Goal: Task Accomplishment & Management: Manage account settings

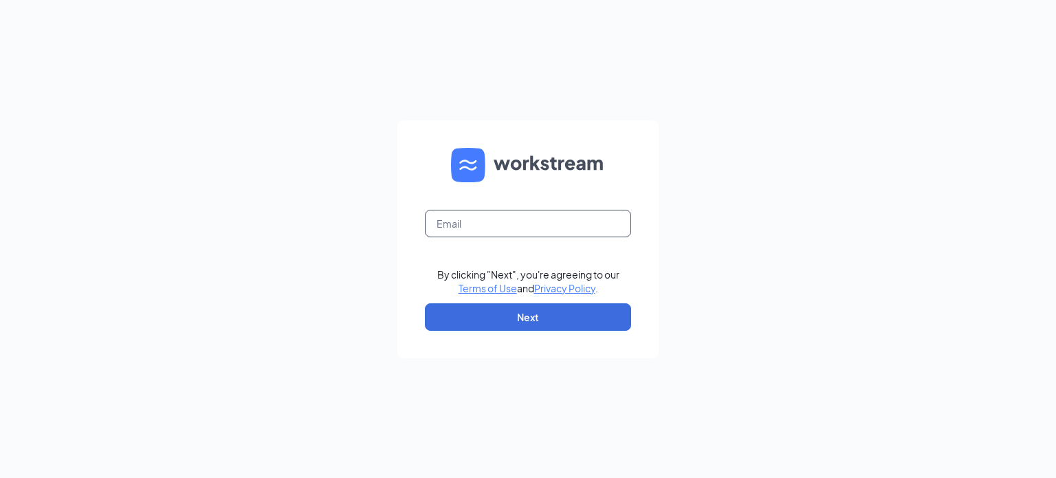
click at [476, 221] on input "text" at bounding box center [528, 223] width 206 height 27
type input "adminasstnv@redheadsupports.com"
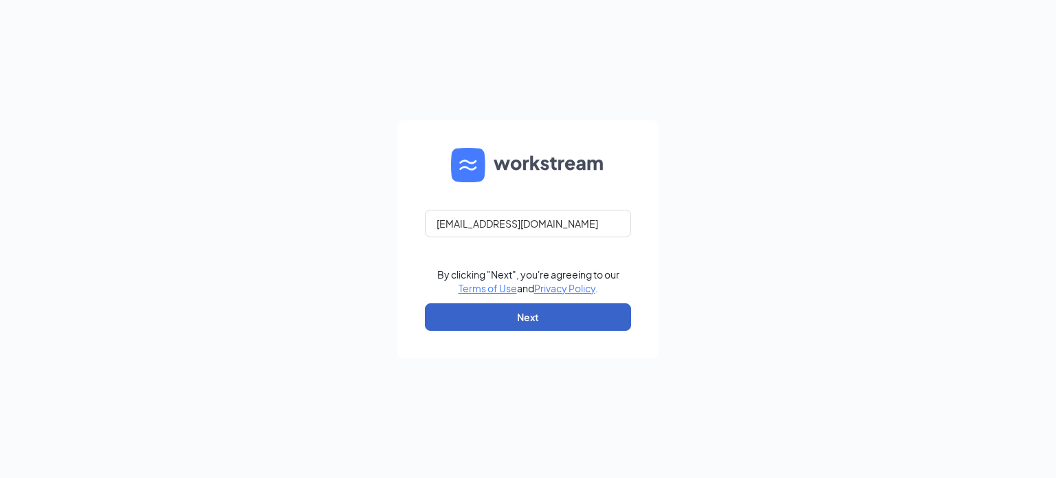
click at [524, 316] on button "Next" at bounding box center [528, 316] width 206 height 27
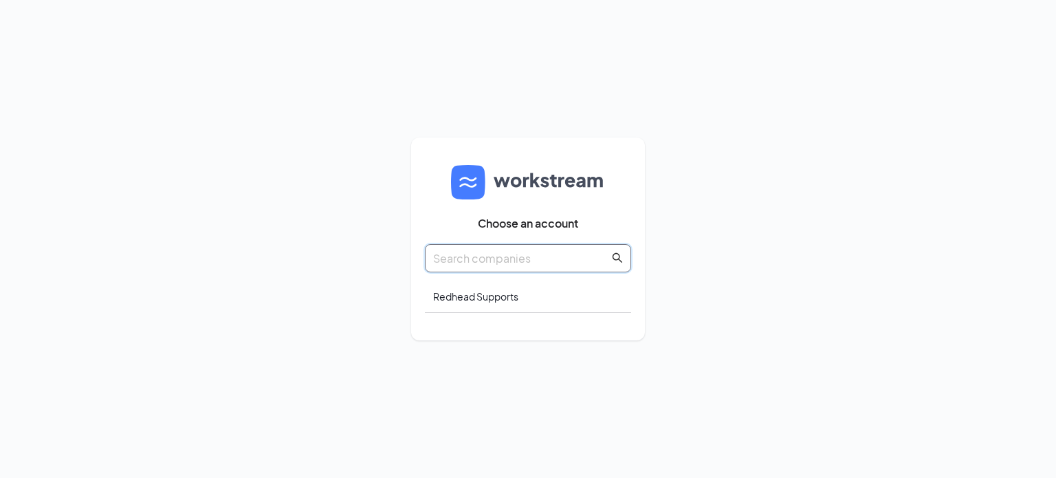
click at [544, 258] on input "text" at bounding box center [521, 257] width 176 height 17
click at [477, 297] on div "Redhead Supports" at bounding box center [528, 296] width 206 height 32
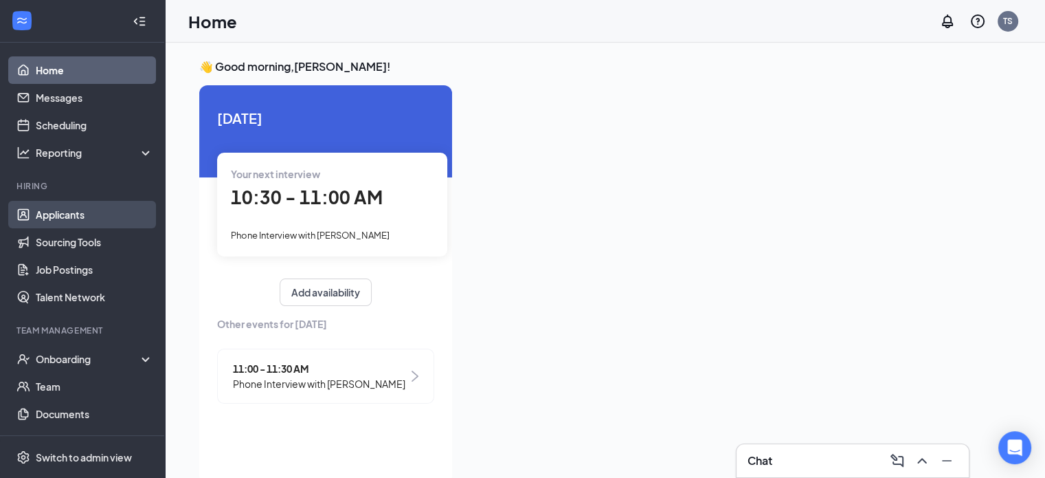
click at [81, 207] on link "Applicants" at bounding box center [95, 214] width 118 height 27
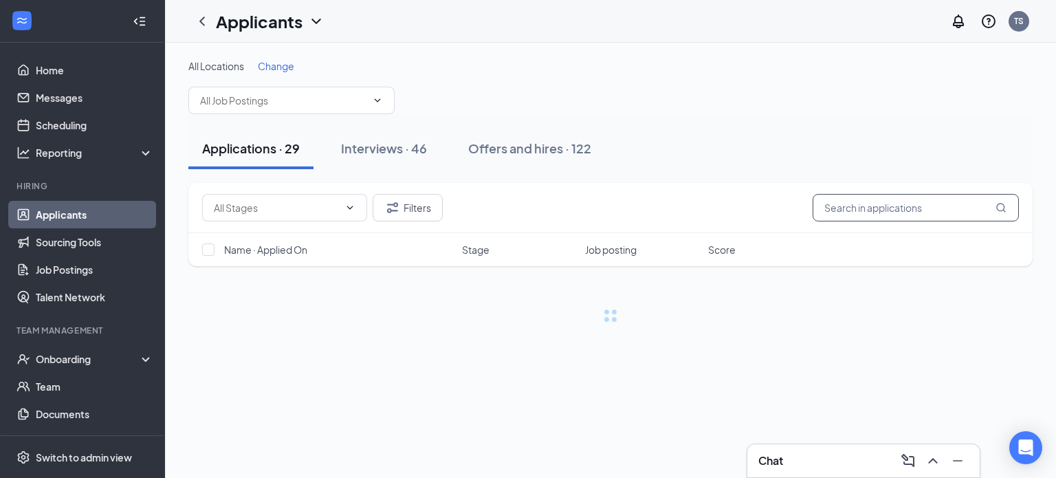
click at [864, 205] on input "text" at bounding box center [915, 207] width 206 height 27
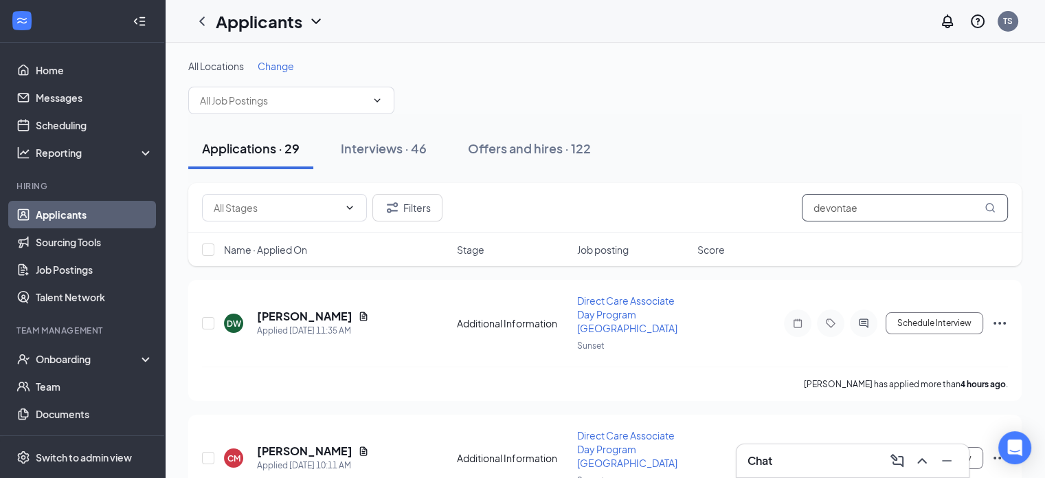
type input "devontae"
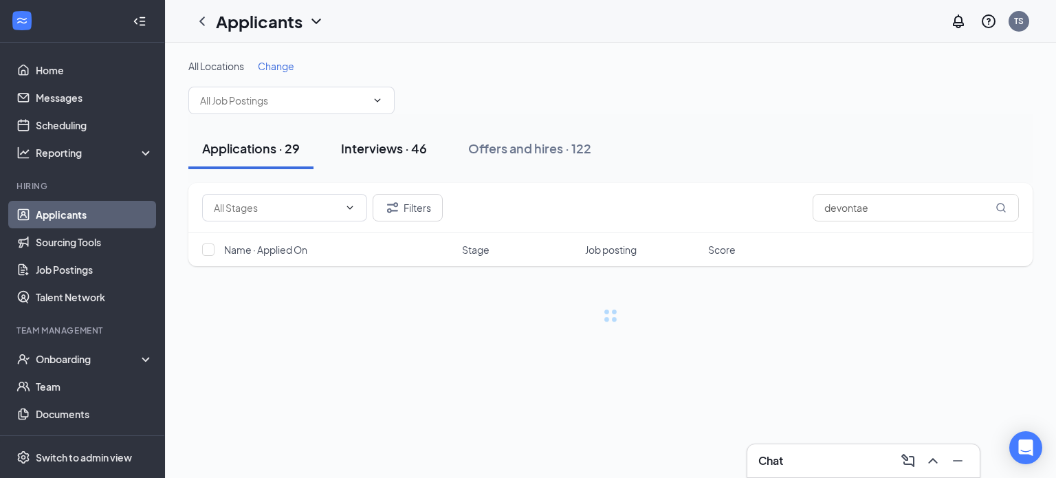
click at [414, 147] on div "Interviews · 46" at bounding box center [384, 148] width 86 height 17
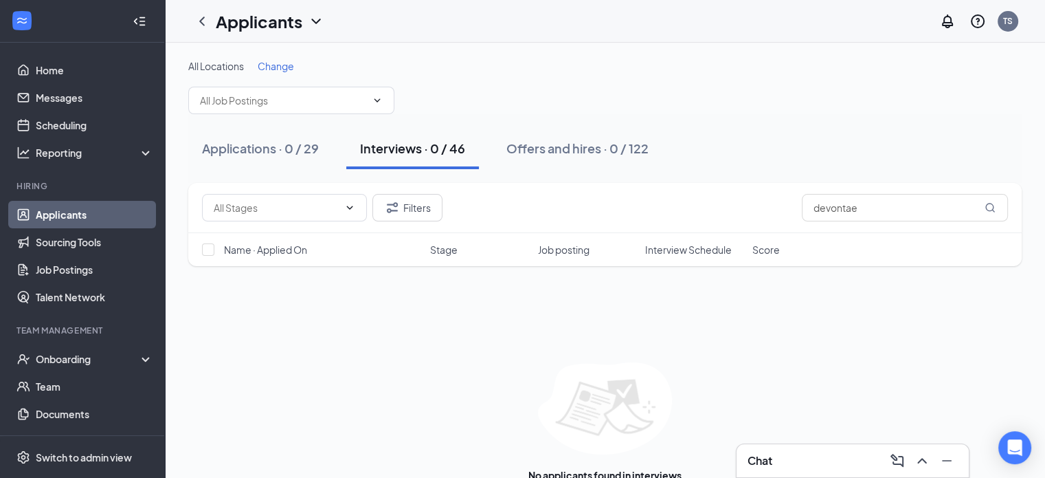
click at [462, 118] on div "Applications · 0 / 29 Interviews · 0 / 46 Offers and hires · 0 / 122" at bounding box center [605, 148] width 834 height 69
drag, startPoint x: 873, startPoint y: 207, endPoint x: 695, endPoint y: 208, distance: 178.7
click at [695, 208] on div "Filters devontae" at bounding box center [605, 207] width 806 height 27
type input "d"
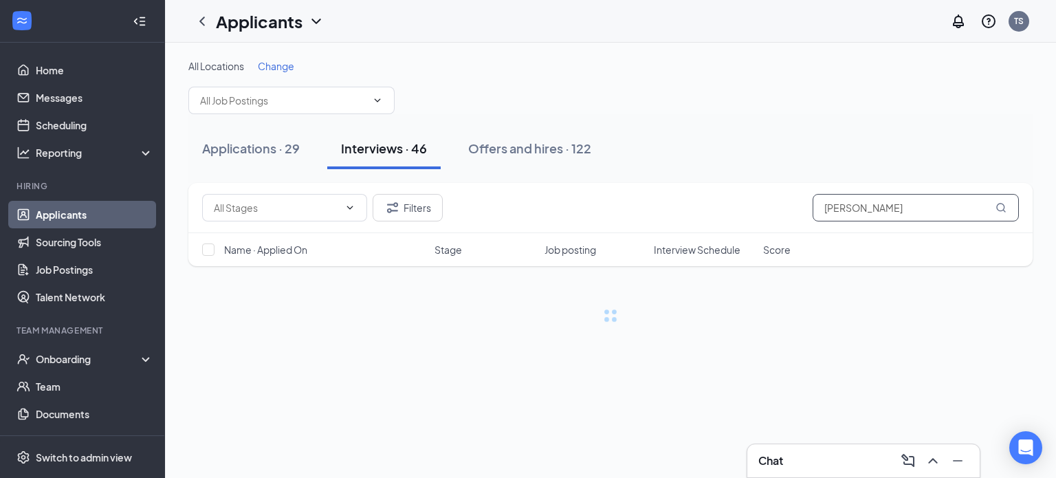
type input "[PERSON_NAME]"
click at [448, 109] on div "All Locations Change" at bounding box center [610, 86] width 844 height 55
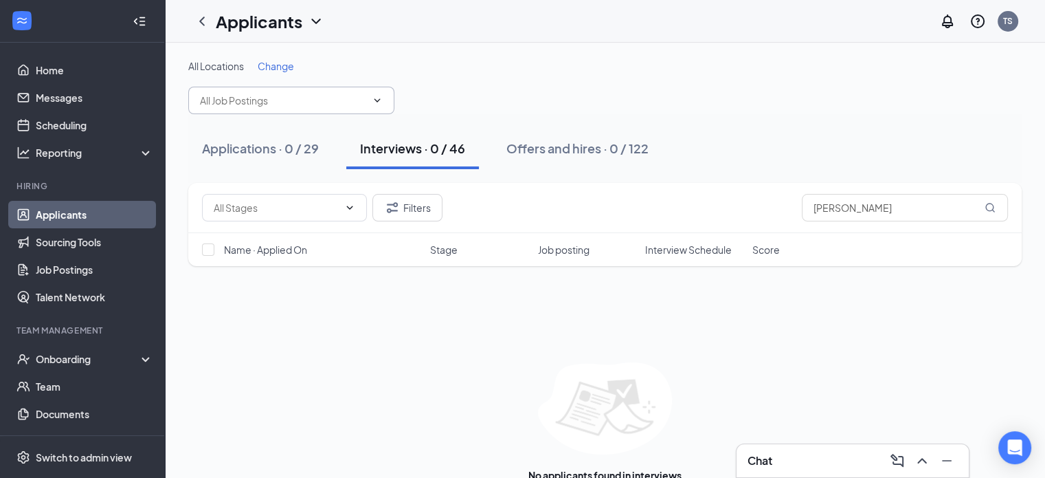
click at [358, 91] on span at bounding box center [291, 100] width 206 height 27
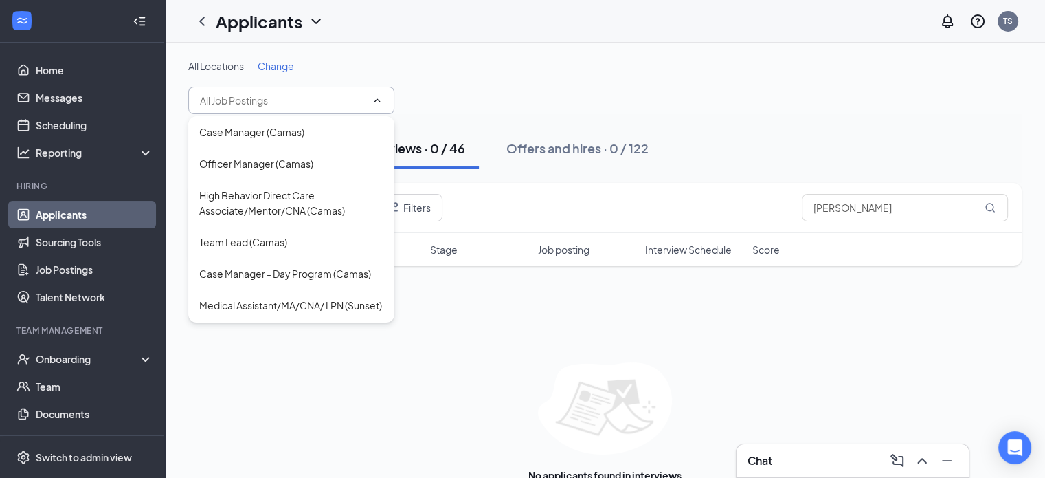
click at [467, 74] on div "All Locations Change" at bounding box center [605, 86] width 834 height 55
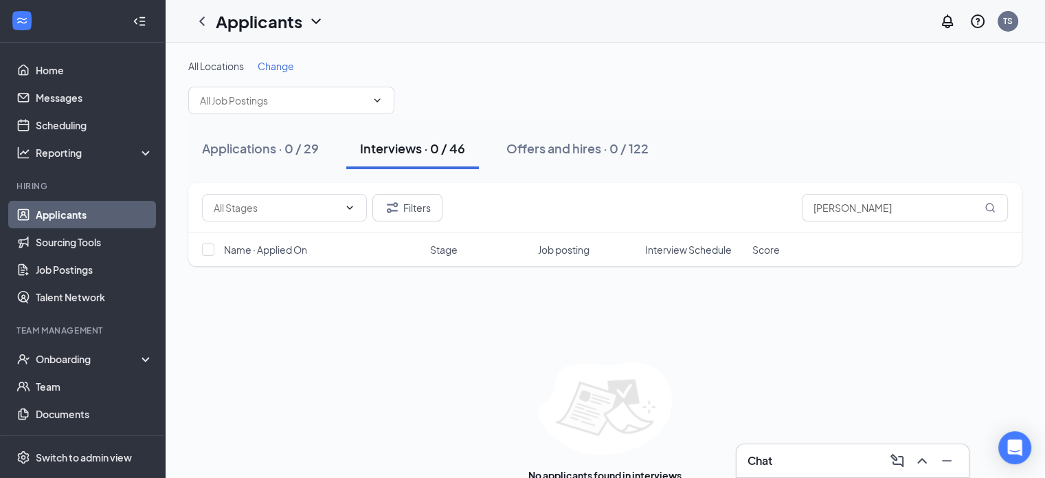
click at [407, 221] on div "Filters [PERSON_NAME]" at bounding box center [605, 208] width 834 height 50
click at [430, 205] on button "Filters" at bounding box center [407, 207] width 70 height 27
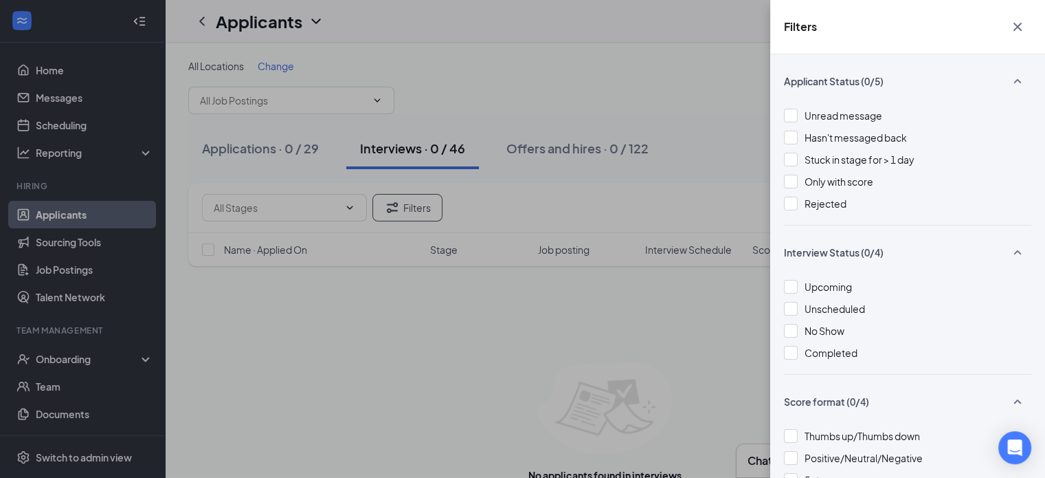
click at [836, 194] on div "Unread message Hasn't messaged back Stuck in stage for > 1 day Only with score …" at bounding box center [907, 166] width 247 height 117
click at [801, 208] on div "Rejected" at bounding box center [907, 203] width 247 height 15
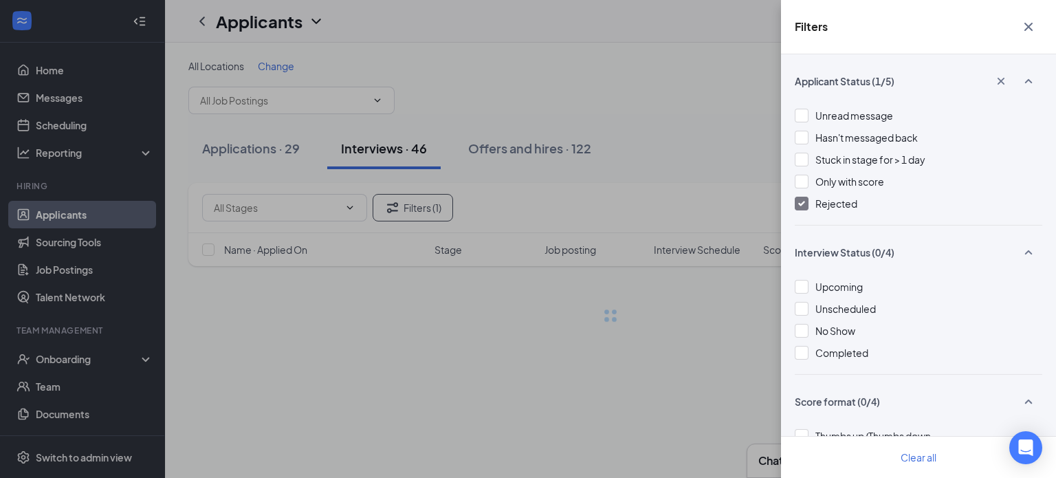
click at [685, 113] on div "Filters Applicant Status (1/5) Unread message Hasn't messaged back Stuck in sta…" at bounding box center [528, 239] width 1056 height 478
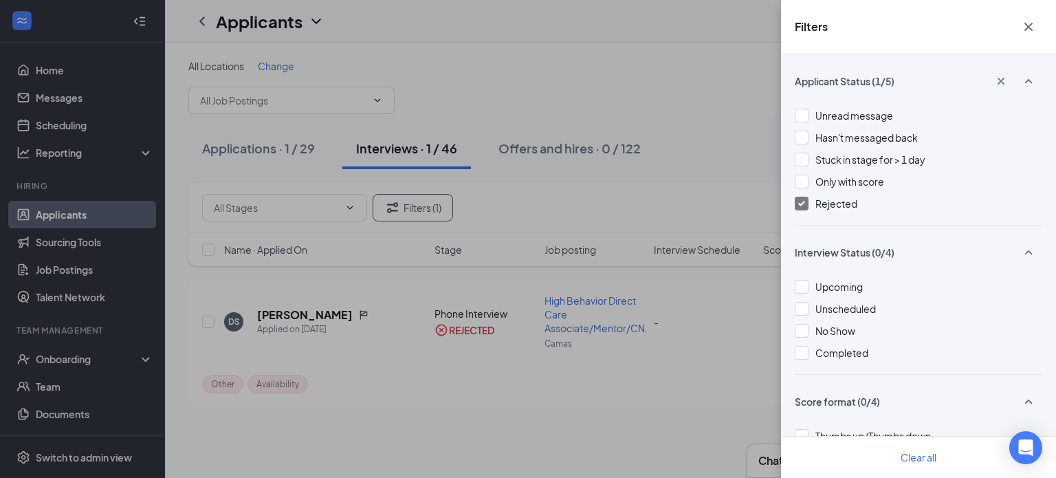
click at [646, 109] on div "Filters Applicant Status (1/5) Unread message Hasn't messaged back Stuck in sta…" at bounding box center [528, 239] width 1056 height 478
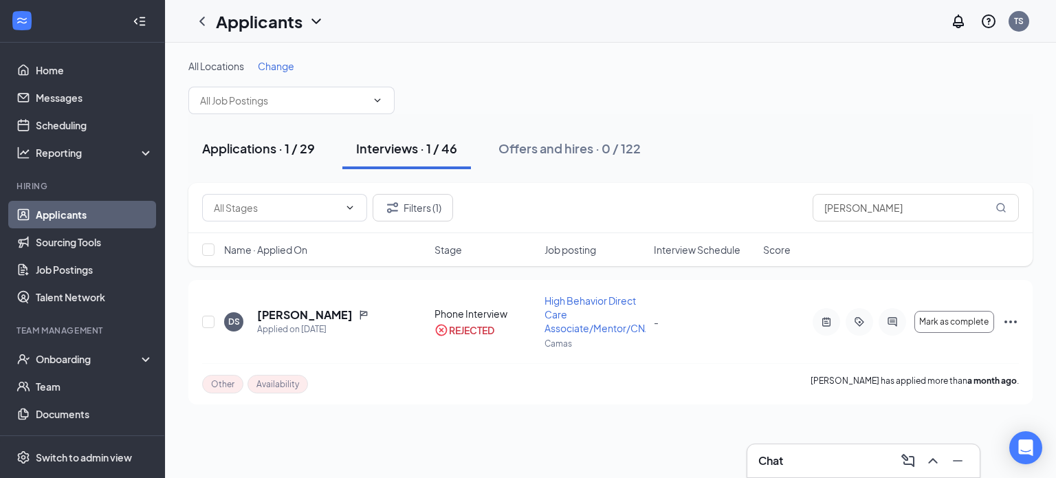
click at [300, 150] on div "Applications · 1 / 29" at bounding box center [258, 148] width 113 height 17
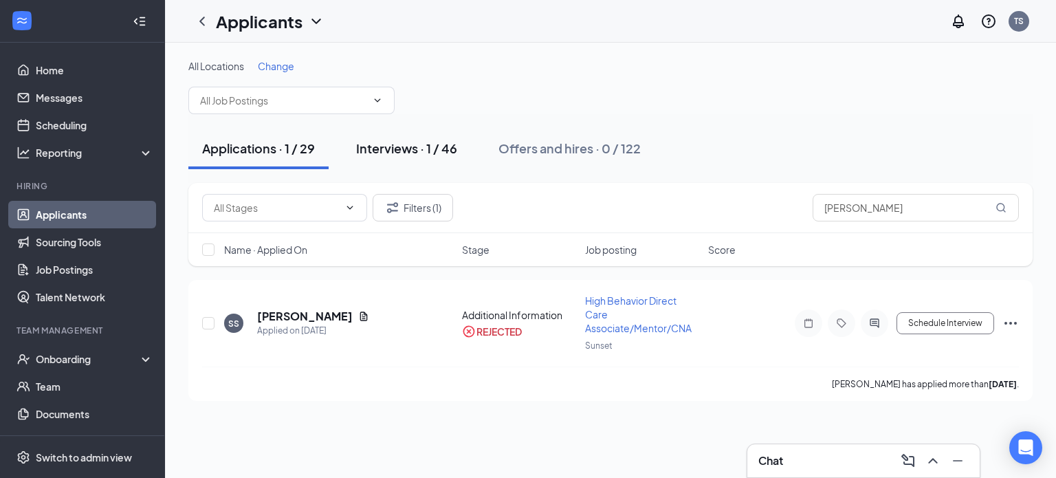
click at [424, 155] on div "Interviews · 1 / 46" at bounding box center [406, 148] width 101 height 17
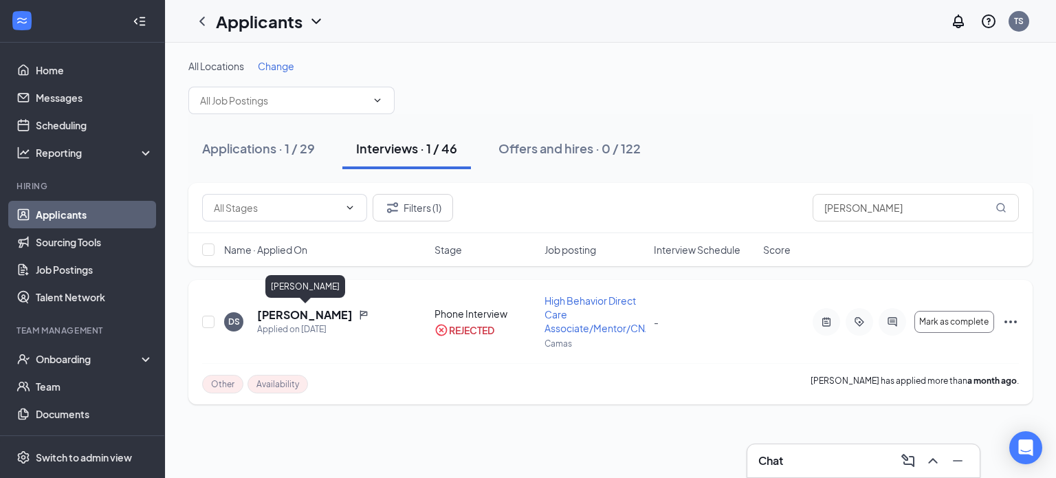
click at [293, 312] on h5 "[PERSON_NAME]" at bounding box center [305, 314] width 96 height 15
